Goal: Task Accomplishment & Management: Manage account settings

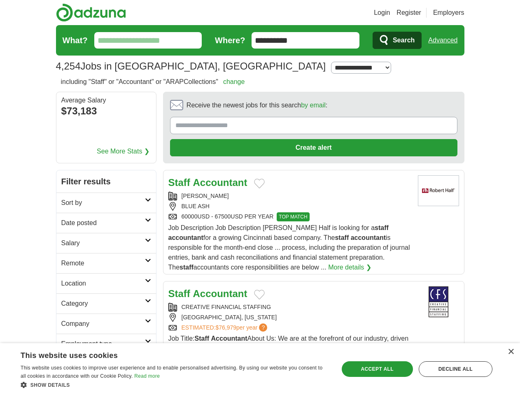
click at [390, 13] on link "Login" at bounding box center [382, 13] width 16 height 10
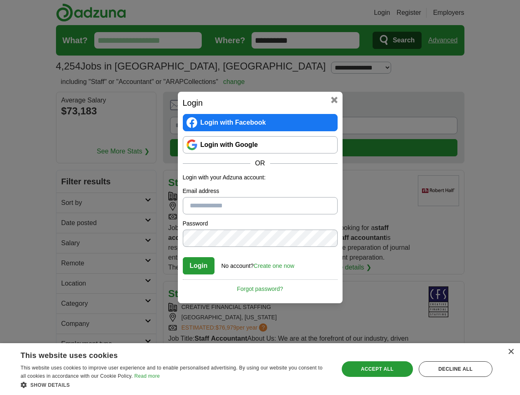
click at [458, 13] on div "Login Login with Facebook Login with Google OR Login with your Adzuna account: …" at bounding box center [260, 197] width 520 height 395
click at [446, 40] on div "Login Login with Facebook Login with Google OR Login with your Adzuna account: …" at bounding box center [260, 197] width 520 height 395
click at [99, 112] on div "Login Login with Facebook Login with Google OR Login with your Adzuna account: …" at bounding box center [260, 197] width 520 height 395
click at [291, 107] on h2 "Login" at bounding box center [260, 103] width 155 height 12
click at [481, 108] on div "Login Login with Facebook Login with Google OR Login with your Adzuna account: …" at bounding box center [260, 197] width 520 height 395
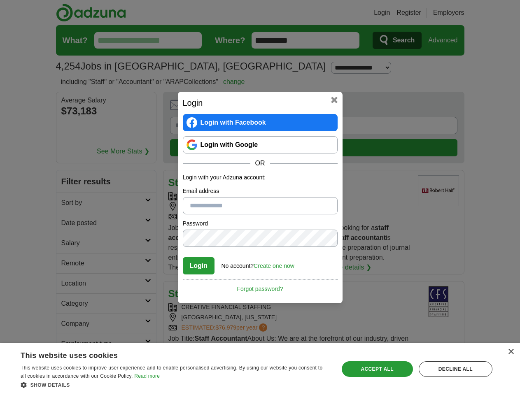
click at [69, 163] on div "Login Login with Facebook Login with Google OR Login with your Adzuna account: …" at bounding box center [260, 197] width 520 height 395
click at [69, 183] on div "Login Login with Facebook Login with Google OR Login with your Adzuna account: …" at bounding box center [260, 197] width 520 height 395
click at [69, 203] on div "Login Login with Facebook Login with Google OR Login with your Adzuna account: …" at bounding box center [260, 197] width 520 height 395
click at [69, 223] on div "Login Login with Facebook Login with Google OR Login with your Adzuna account: …" at bounding box center [260, 197] width 520 height 395
